Goal: Transaction & Acquisition: Download file/media

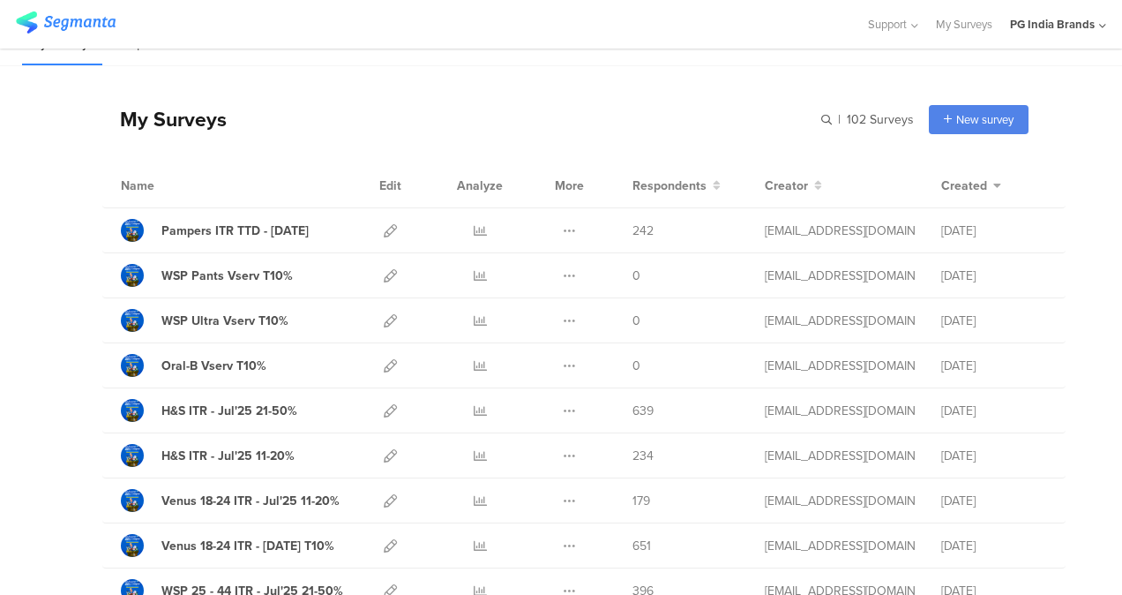
scroll to position [49, 0]
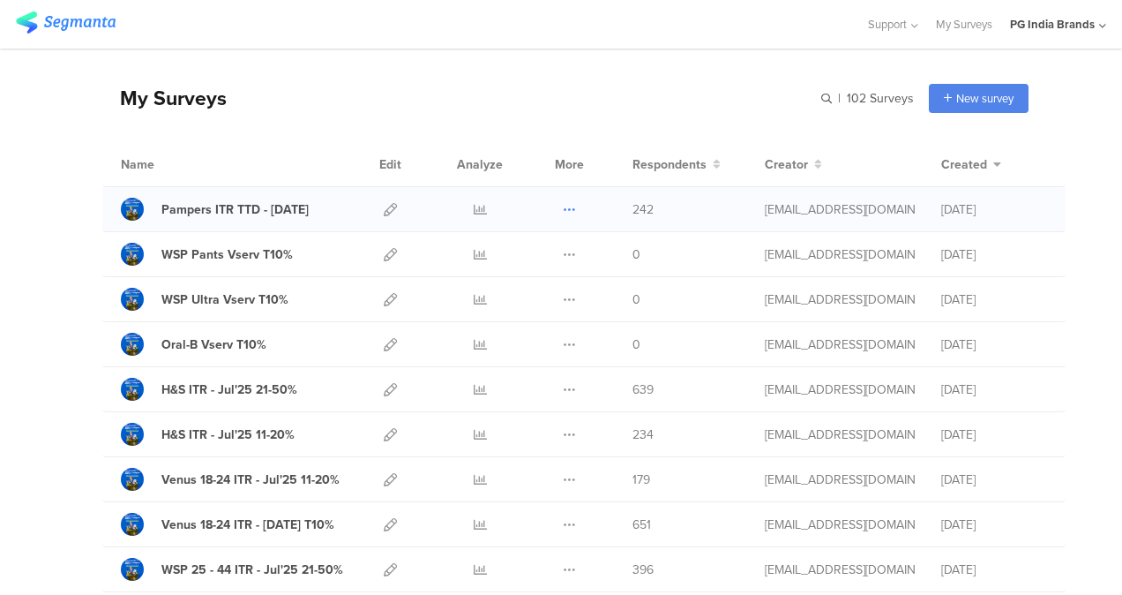
click at [563, 206] on icon at bounding box center [569, 209] width 13 height 13
click at [538, 285] on link "Export" at bounding box center [534, 286] width 97 height 32
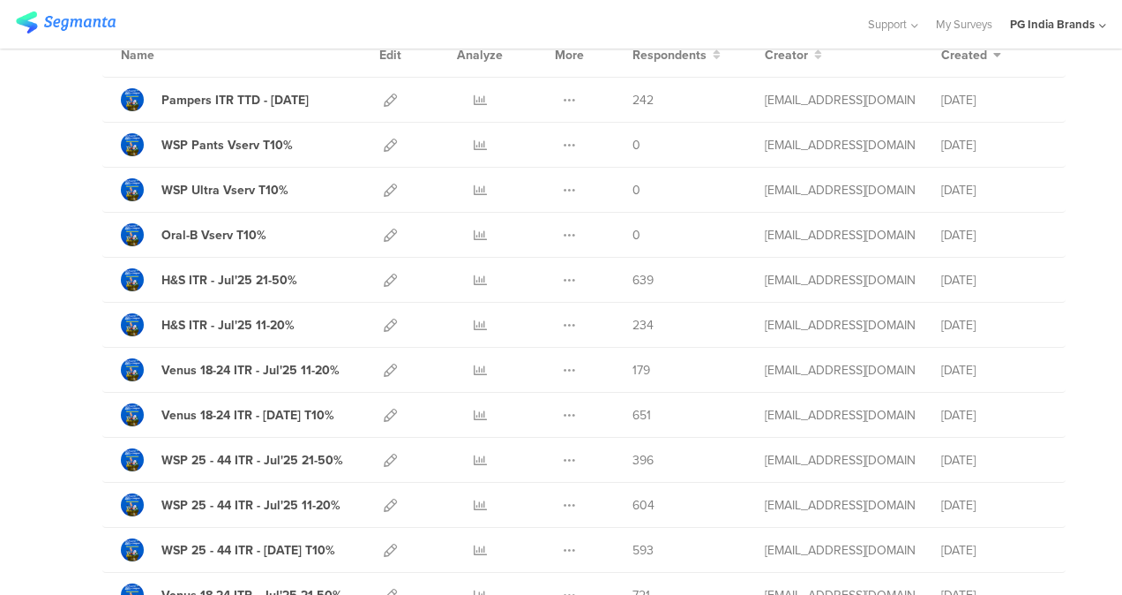
scroll to position [169, 0]
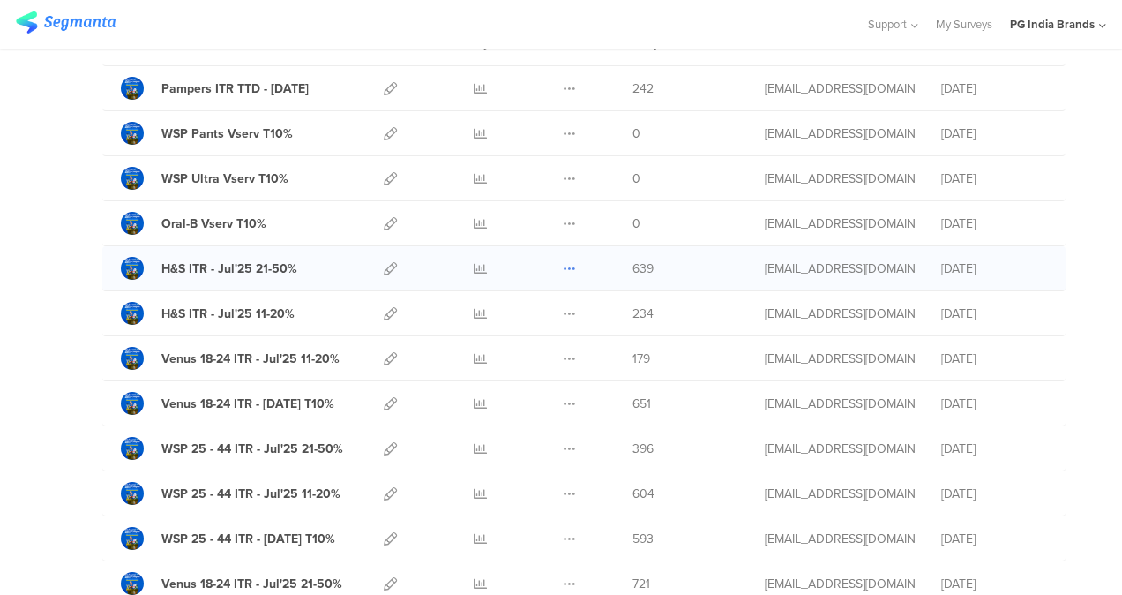
click at [563, 266] on icon at bounding box center [569, 268] width 13 height 13
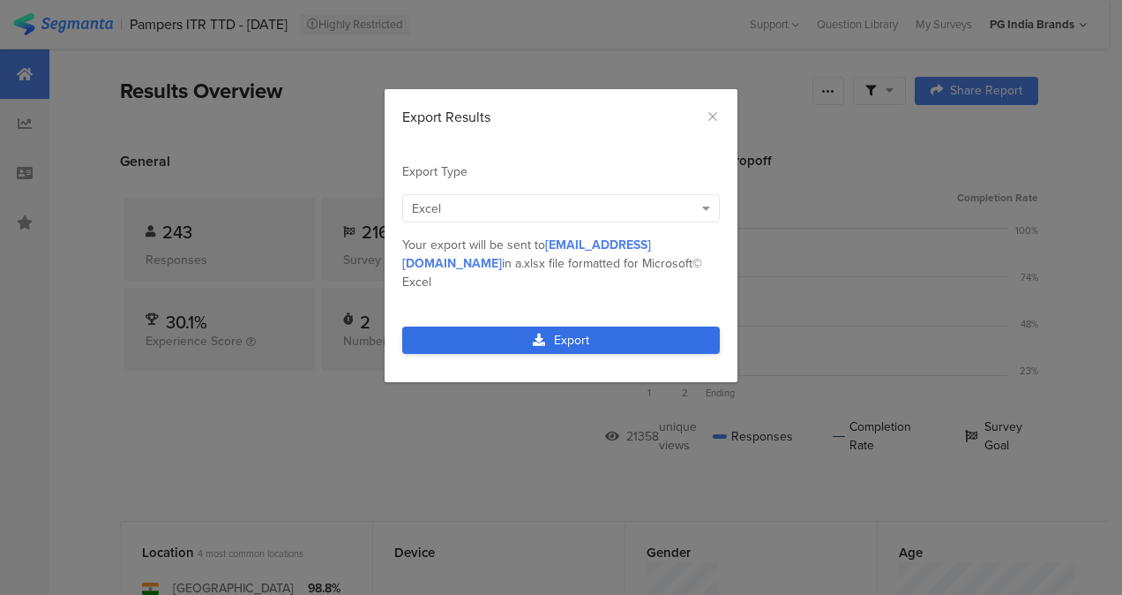
click at [593, 326] on link "Export" at bounding box center [561, 339] width 318 height 27
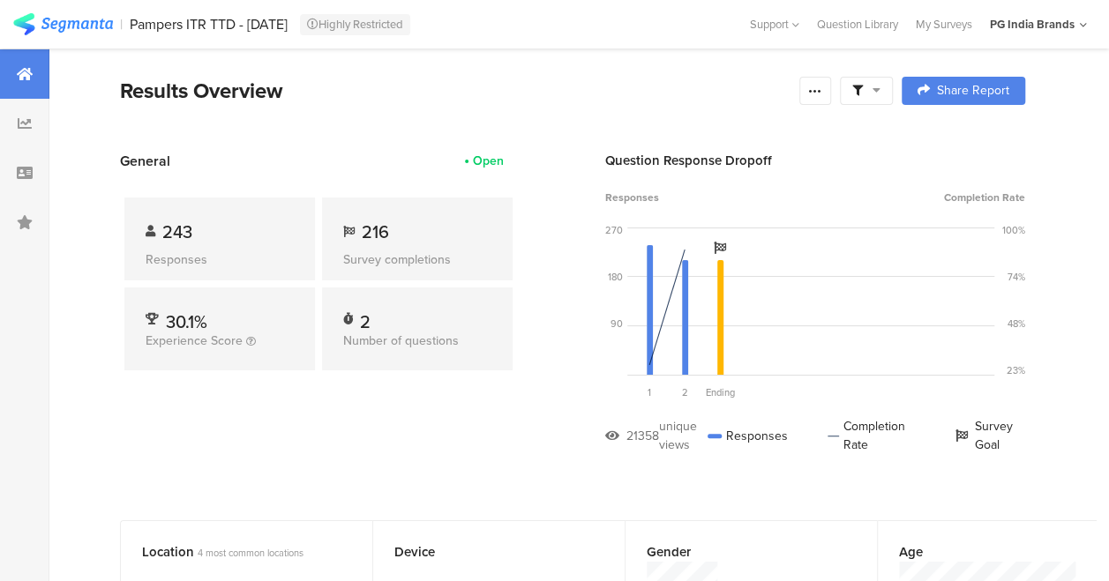
click at [563, 109] on section "Results Overview Confidence Level 95 % Preview survey Edit survey Export Result…" at bounding box center [572, 113] width 1047 height 76
